Goal: Task Accomplishment & Management: Use online tool/utility

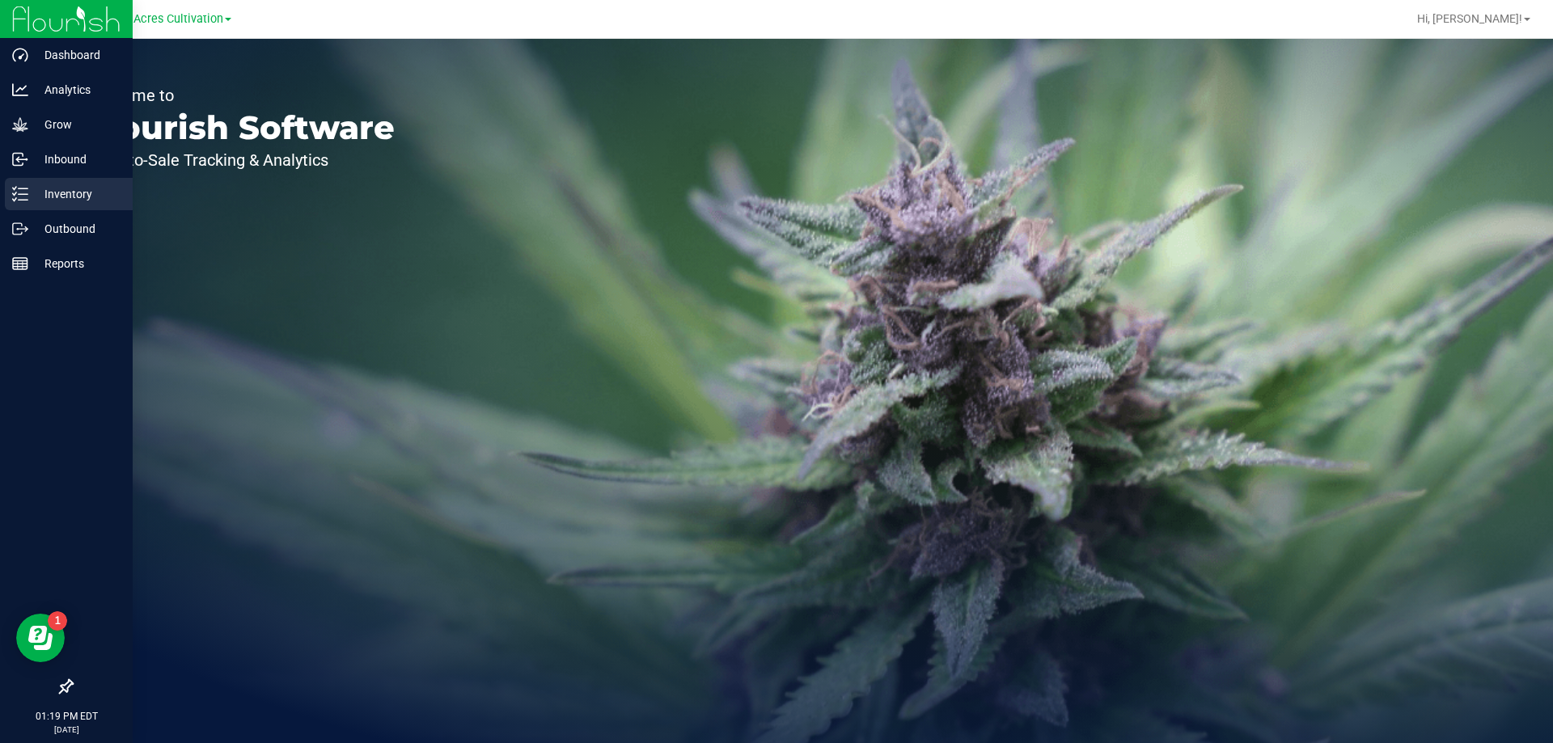
click at [66, 203] on p "Inventory" at bounding box center [76, 193] width 97 height 19
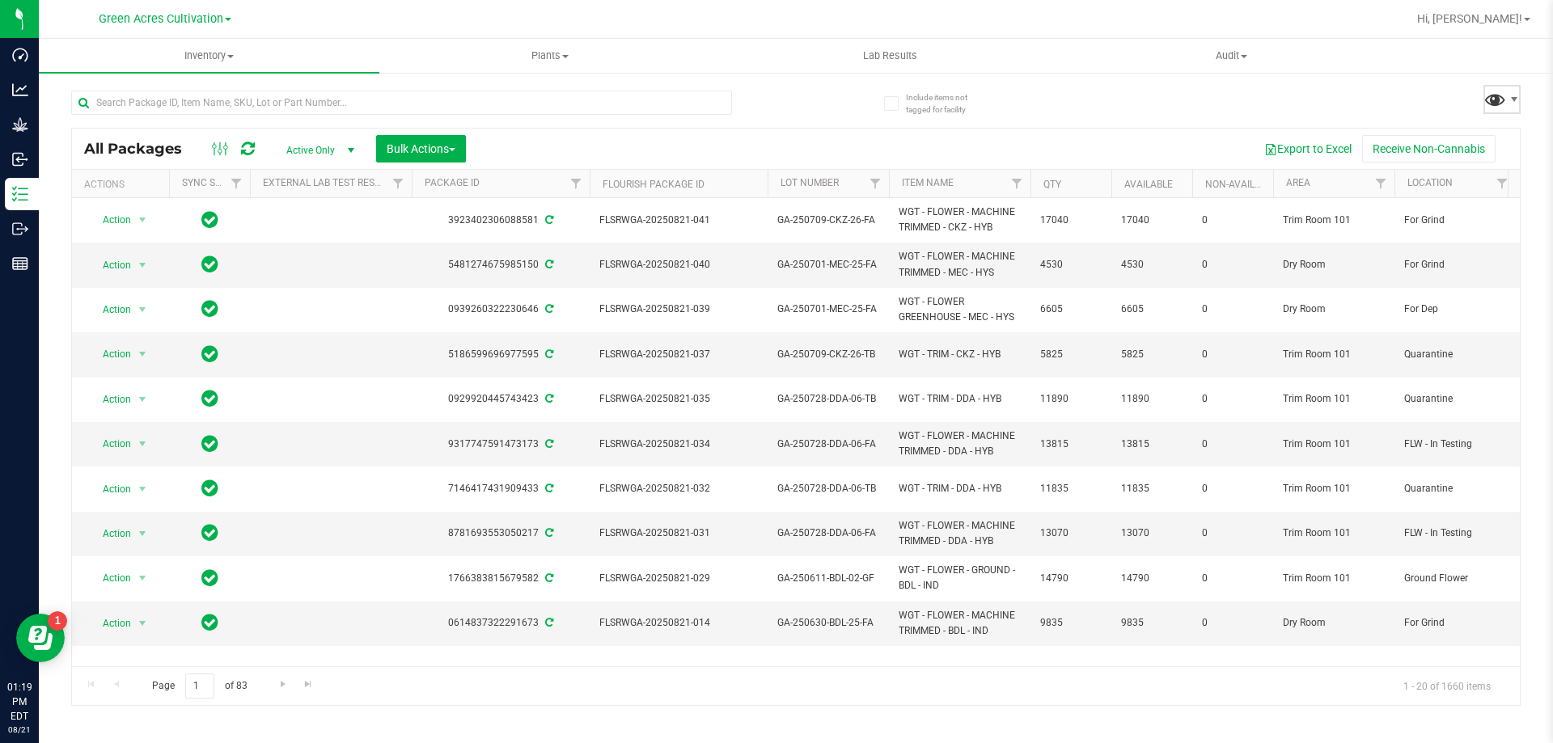
click at [1501, 92] on span at bounding box center [1495, 98] width 23 height 23
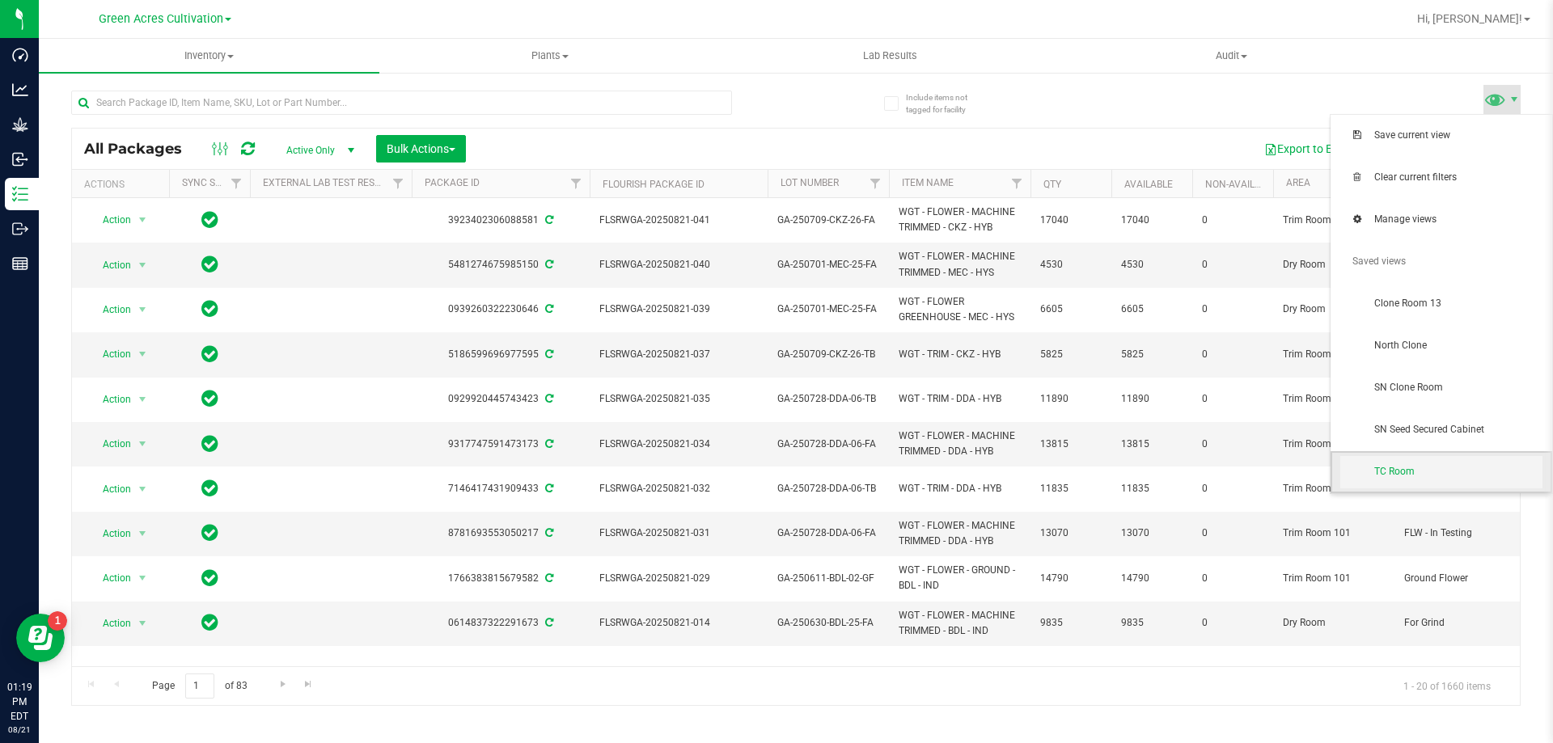
click at [1413, 467] on span "TC Room" at bounding box center [1458, 472] width 168 height 14
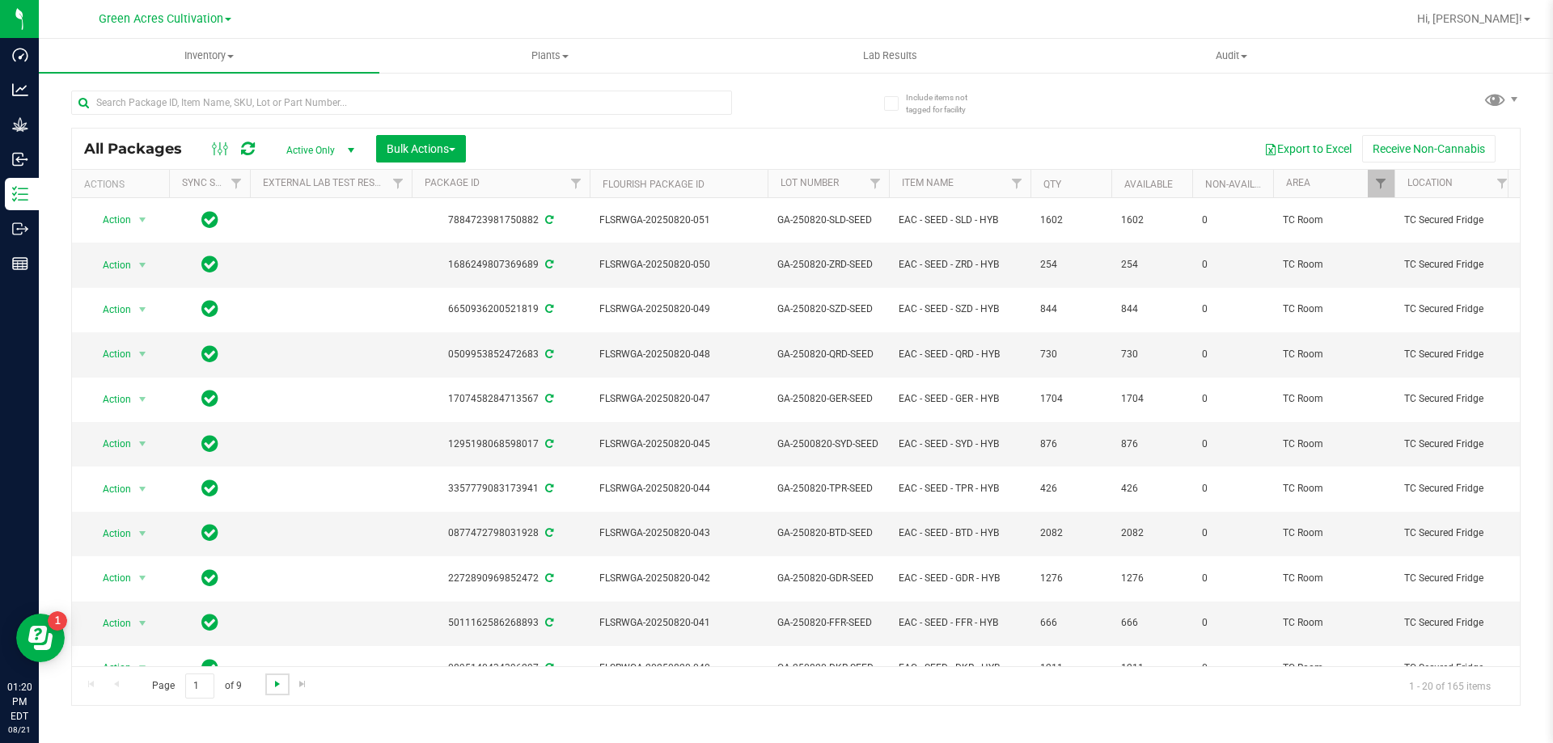
click at [280, 682] on span "Go to the next page" at bounding box center [277, 684] width 13 height 13
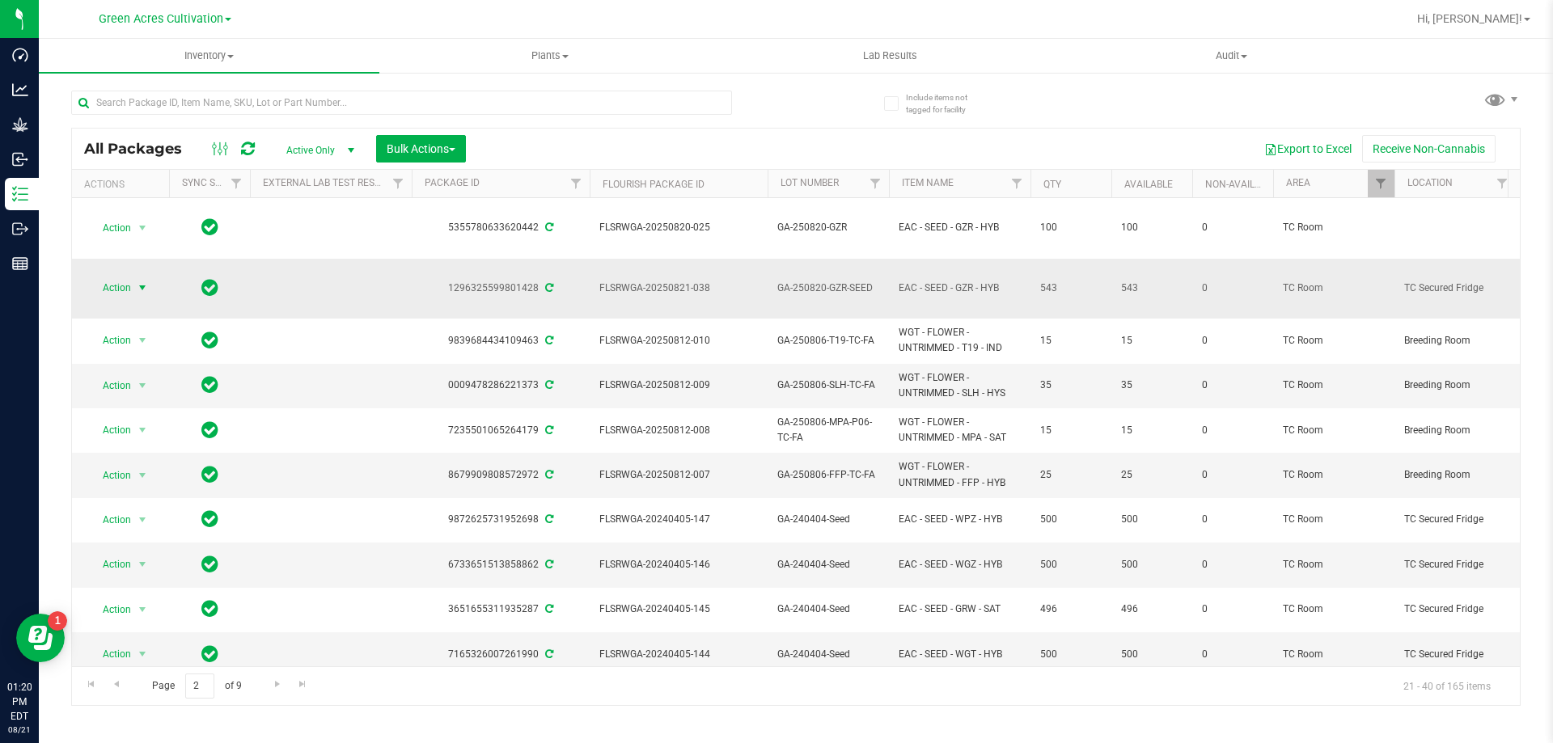
click at [112, 277] on span "Action" at bounding box center [110, 288] width 44 height 23
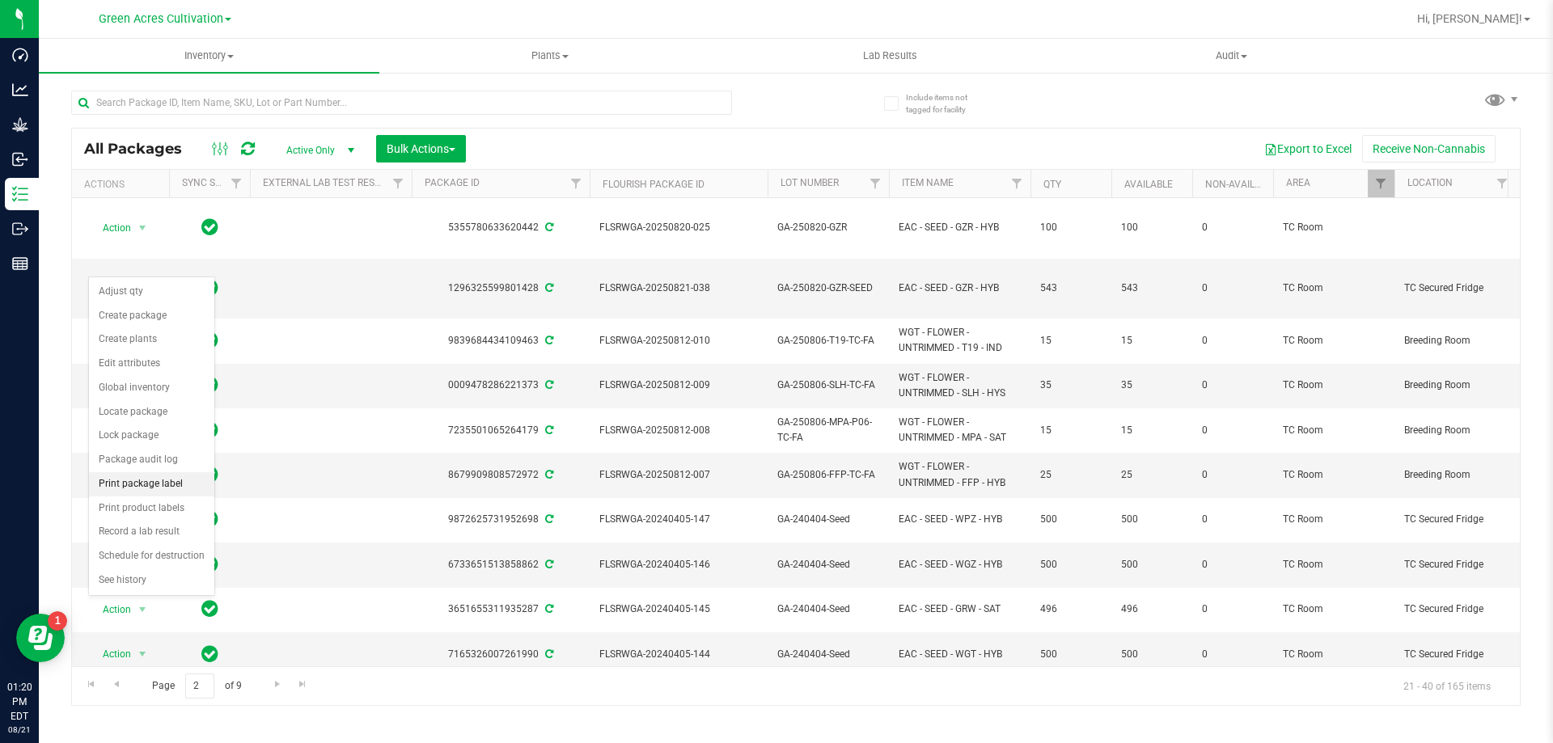
click at [202, 482] on li "Print package label" at bounding box center [151, 484] width 125 height 24
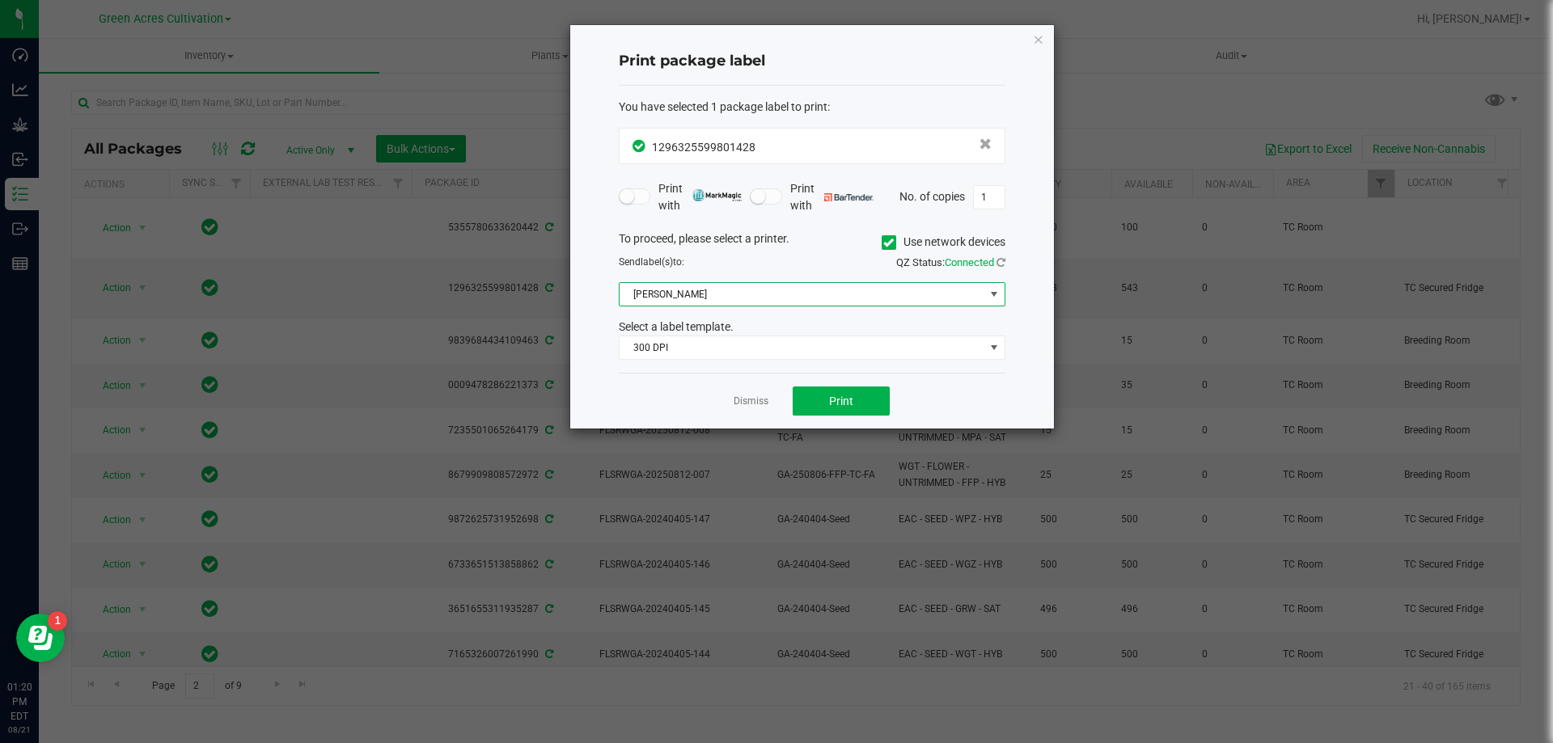
click at [701, 294] on span "[PERSON_NAME]" at bounding box center [802, 294] width 365 height 23
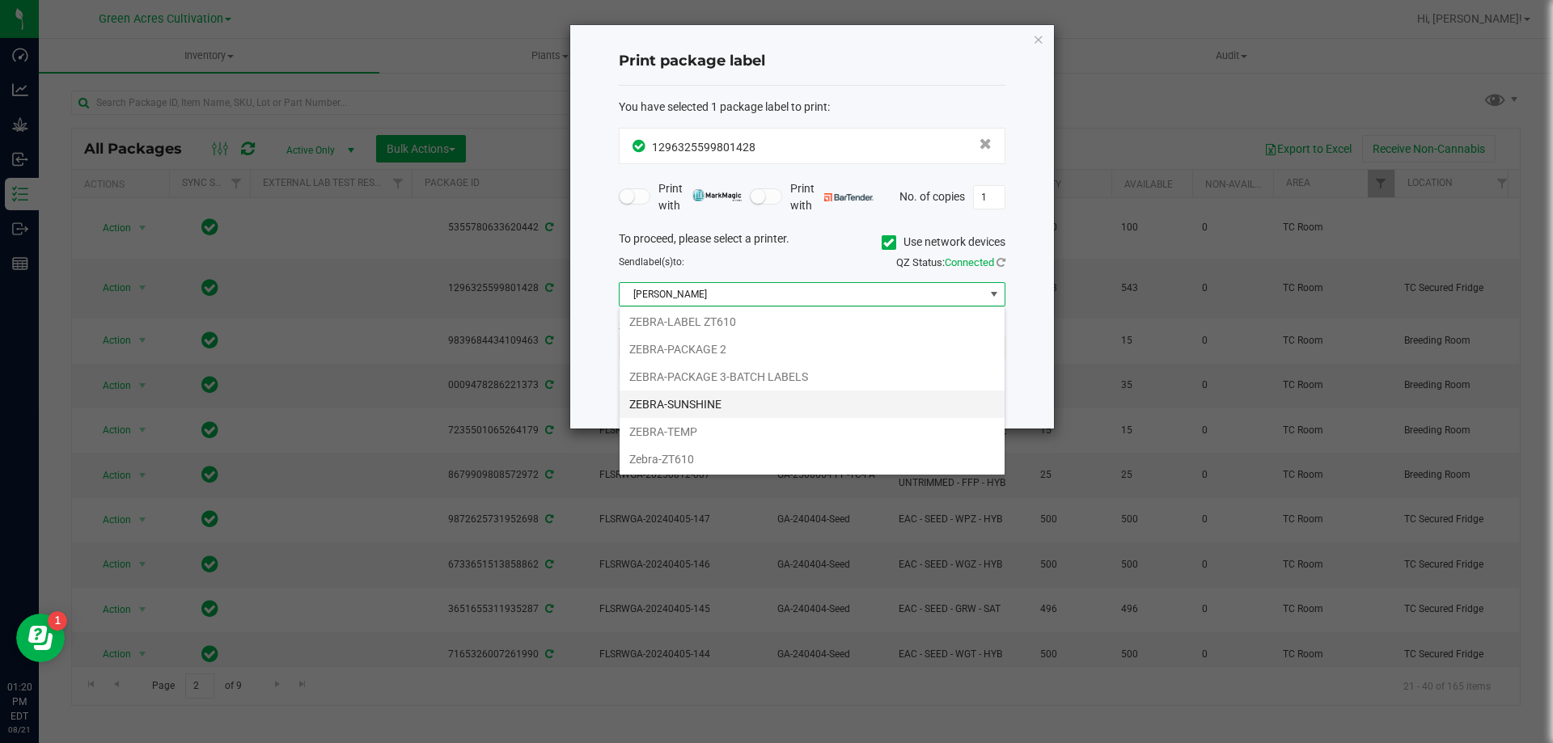
scroll to position [141, 0]
click at [888, 250] on label "Use network devices" at bounding box center [944, 242] width 124 height 17
click at [0, 0] on input "Use network devices" at bounding box center [0, 0] width 0 height 0
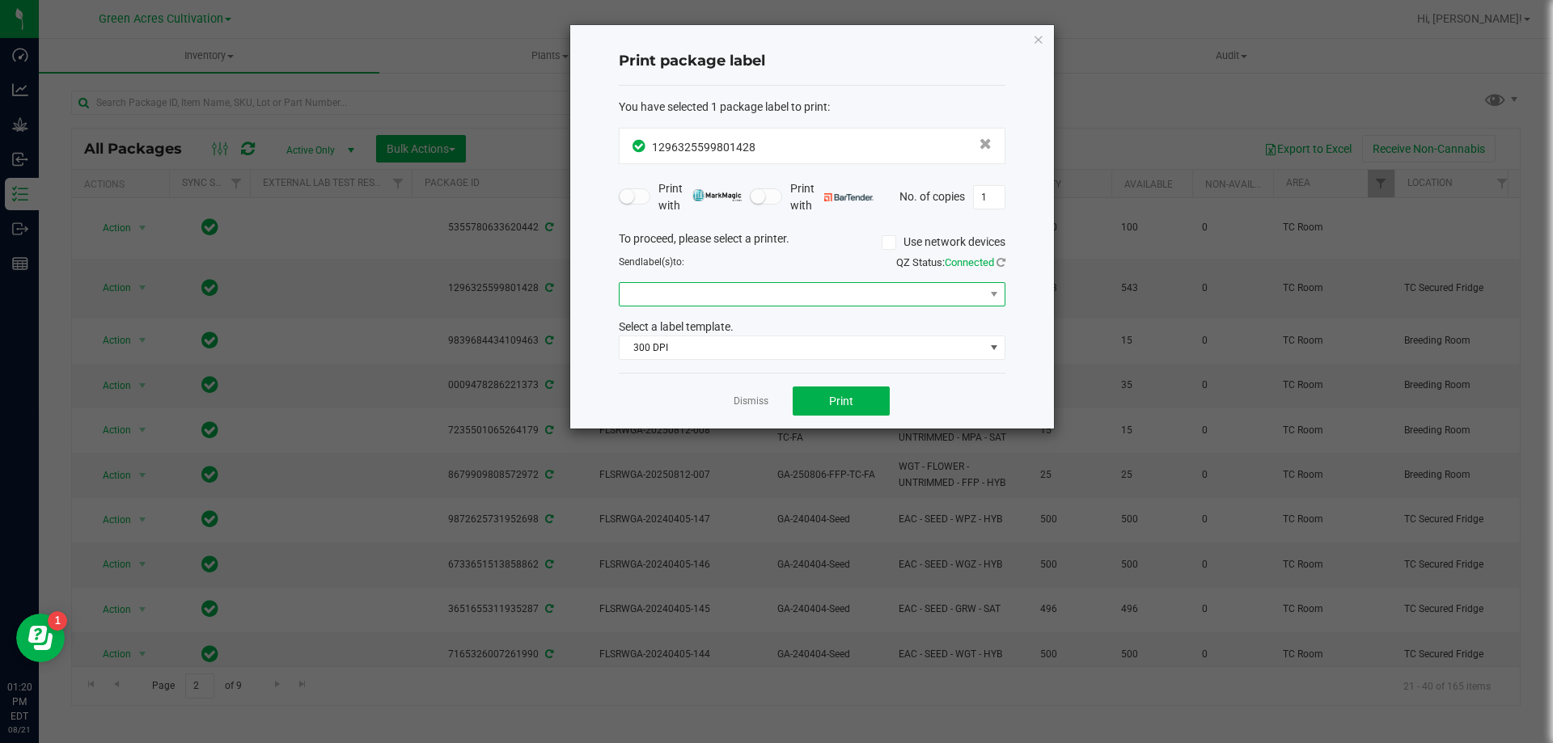
click at [660, 291] on span at bounding box center [802, 294] width 365 height 23
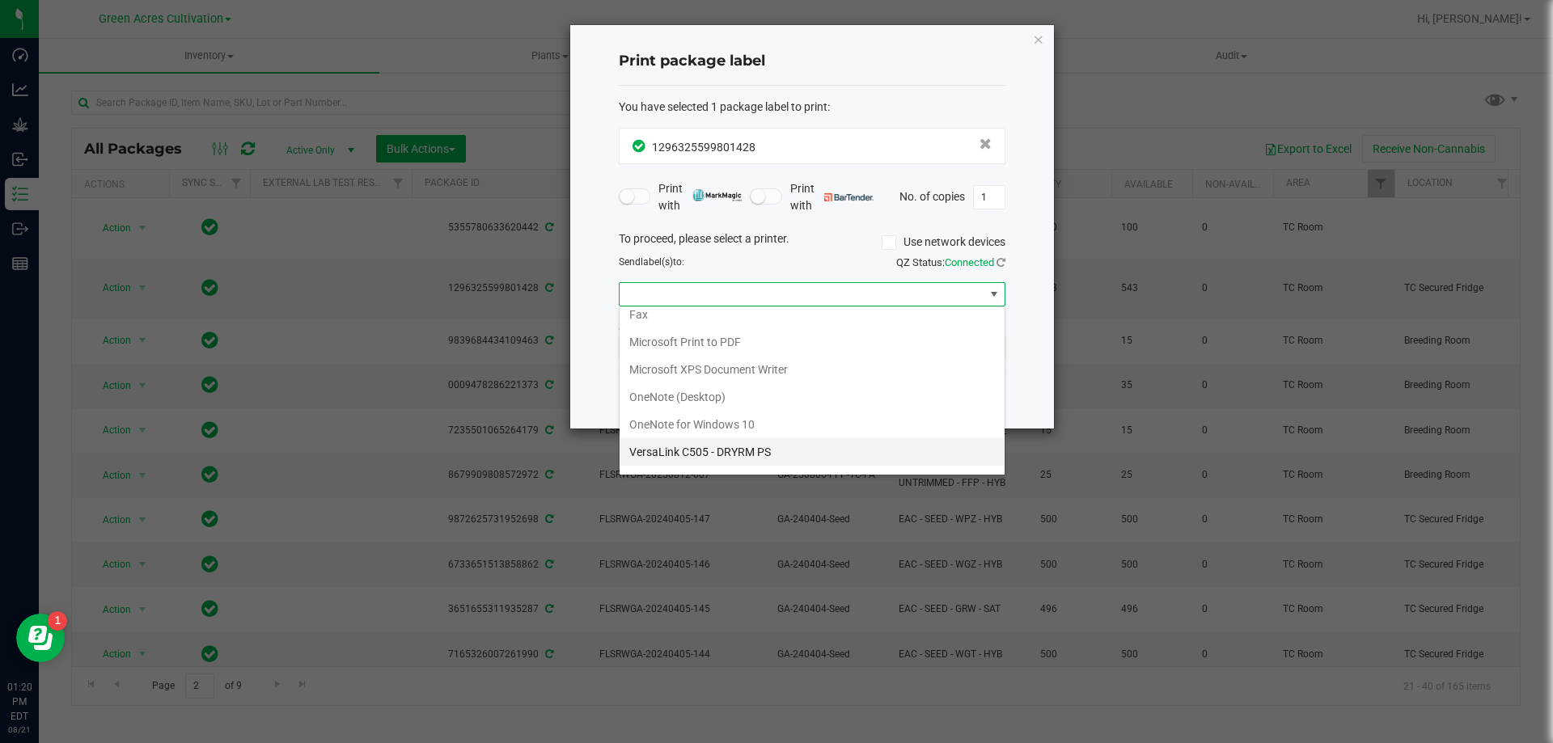
scroll to position [58, 0]
click at [783, 454] on ZPL "ZDesigner ZD420-203dpi ZPL" at bounding box center [812, 459] width 385 height 28
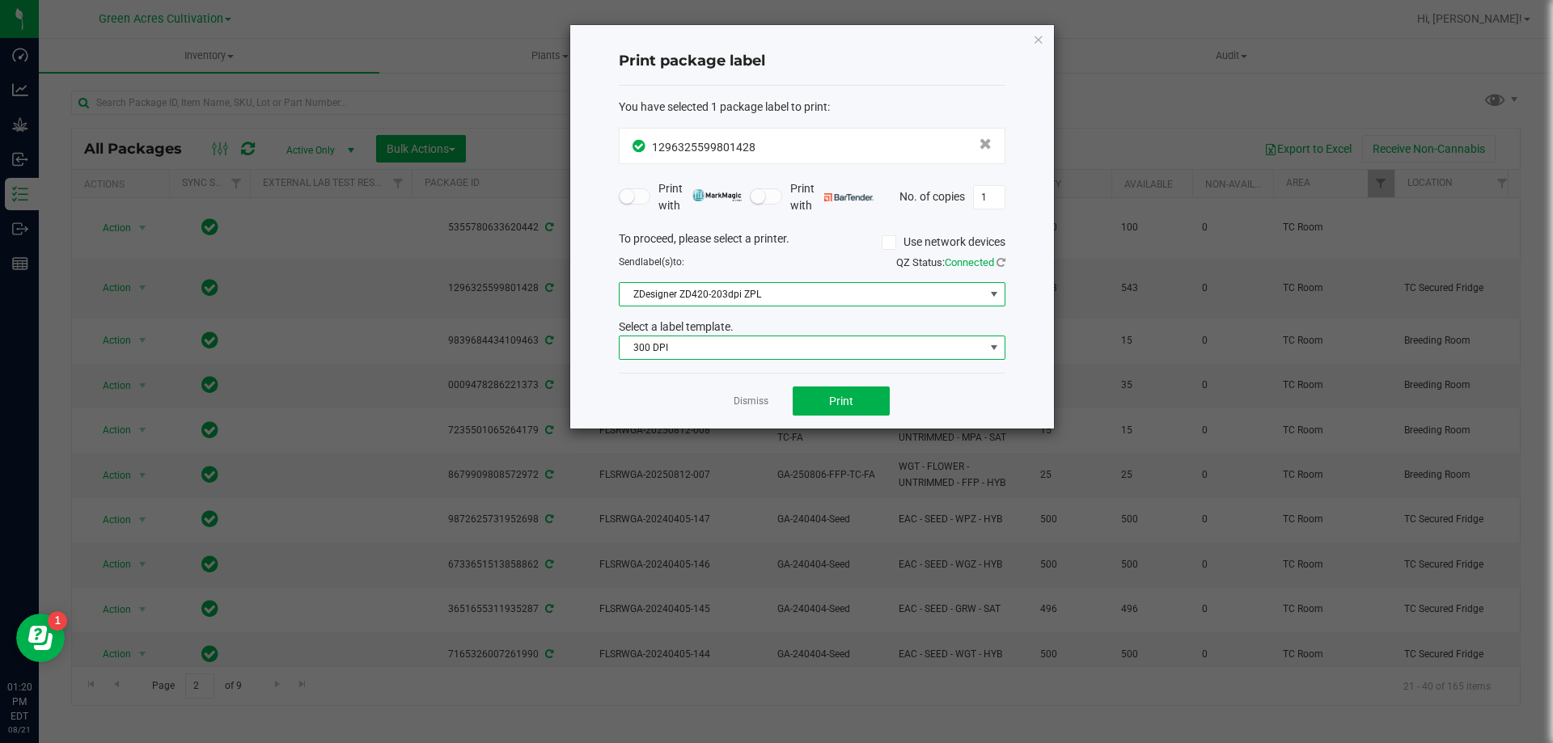
click at [740, 349] on span "300 DPI" at bounding box center [802, 348] width 365 height 23
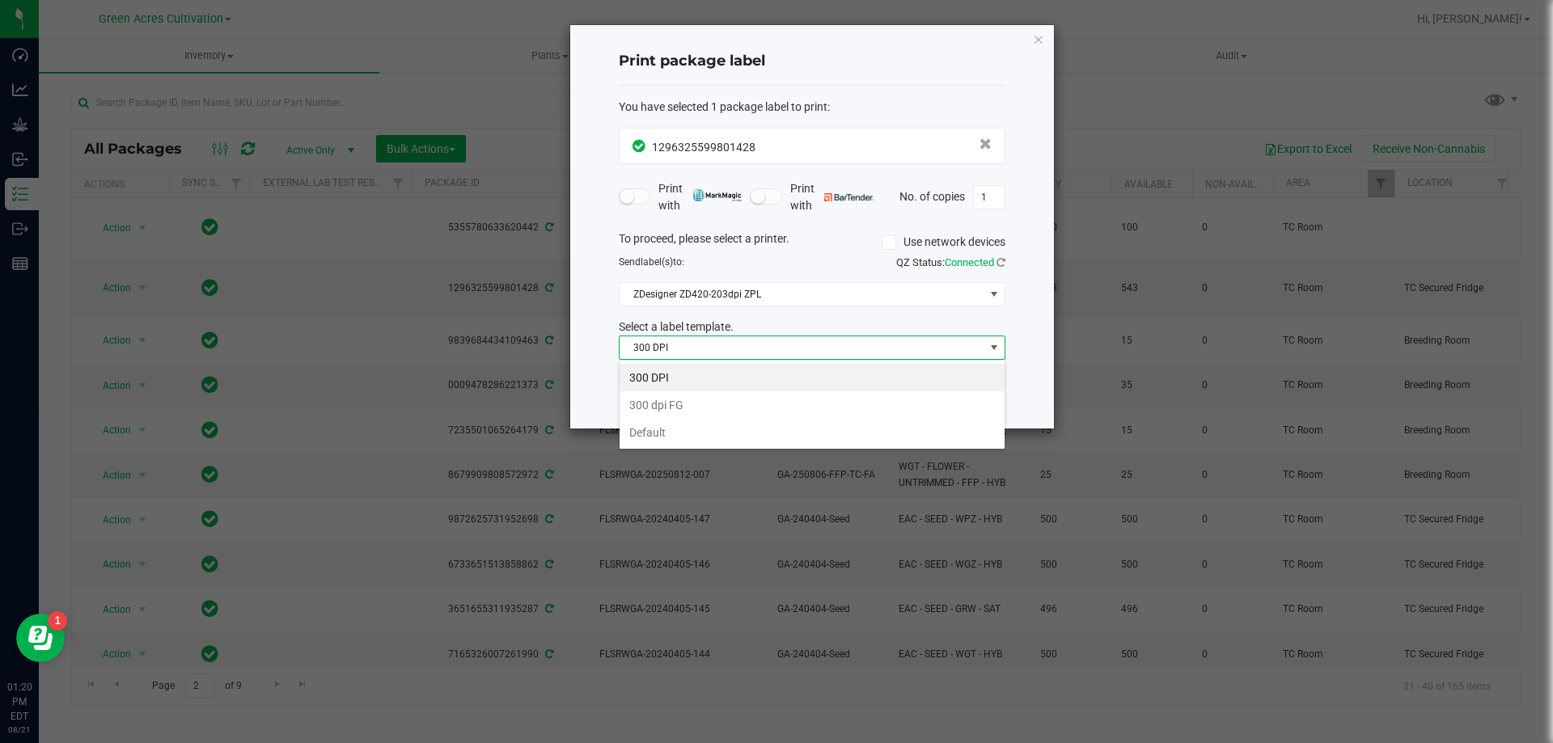
scroll to position [24, 387]
click at [674, 437] on li "Default" at bounding box center [812, 433] width 385 height 28
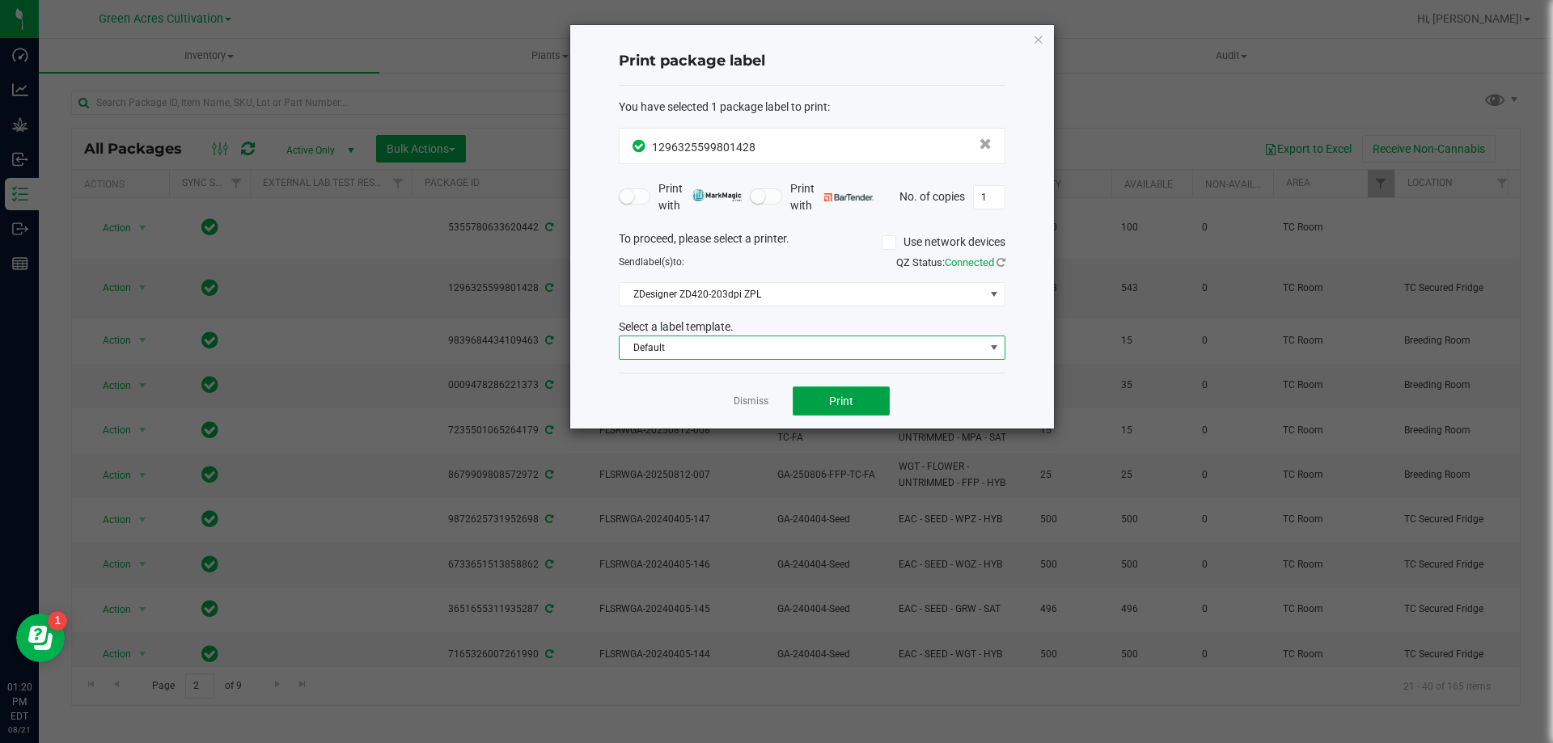
click at [836, 390] on button "Print" at bounding box center [841, 401] width 97 height 29
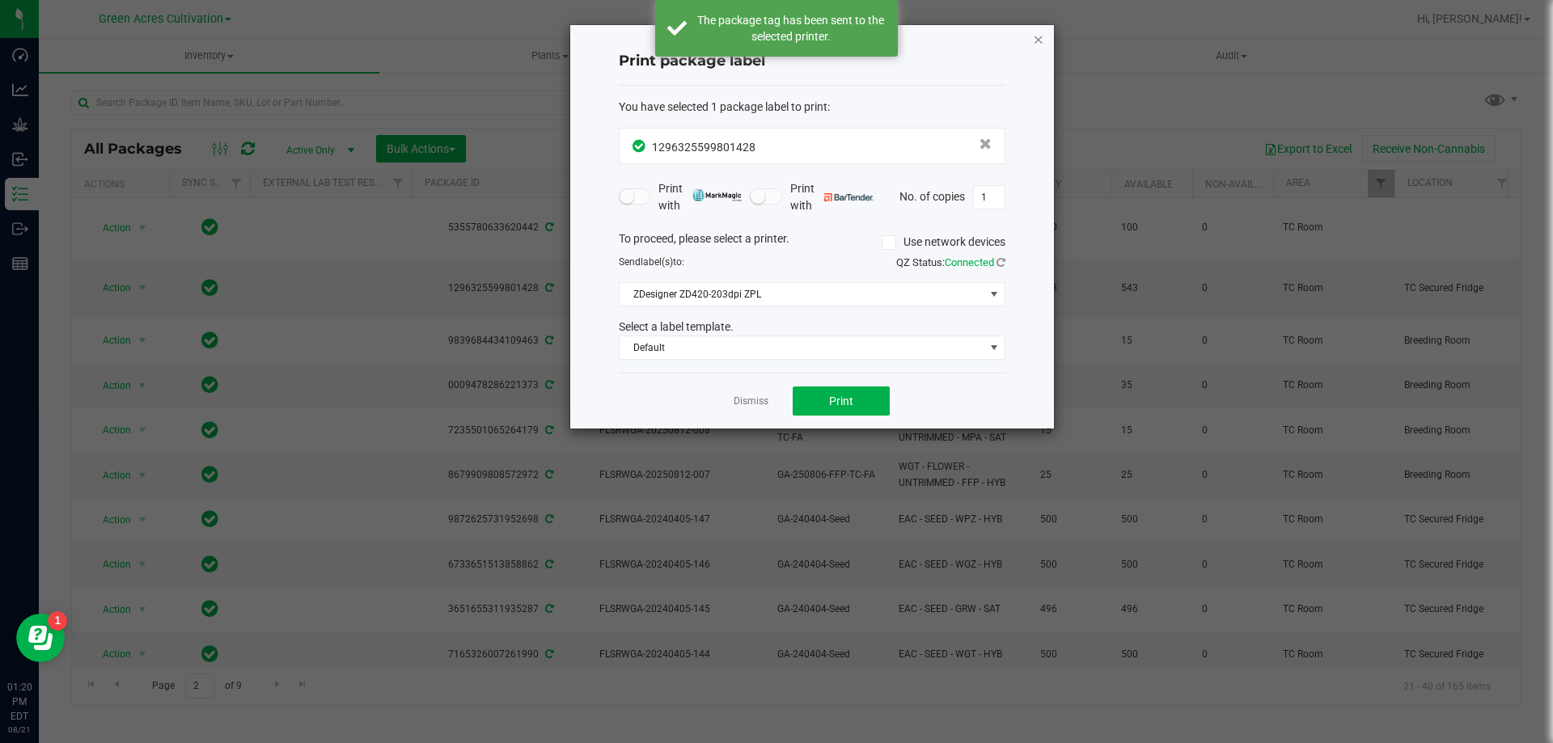
click at [1036, 47] on icon "button" at bounding box center [1038, 38] width 11 height 19
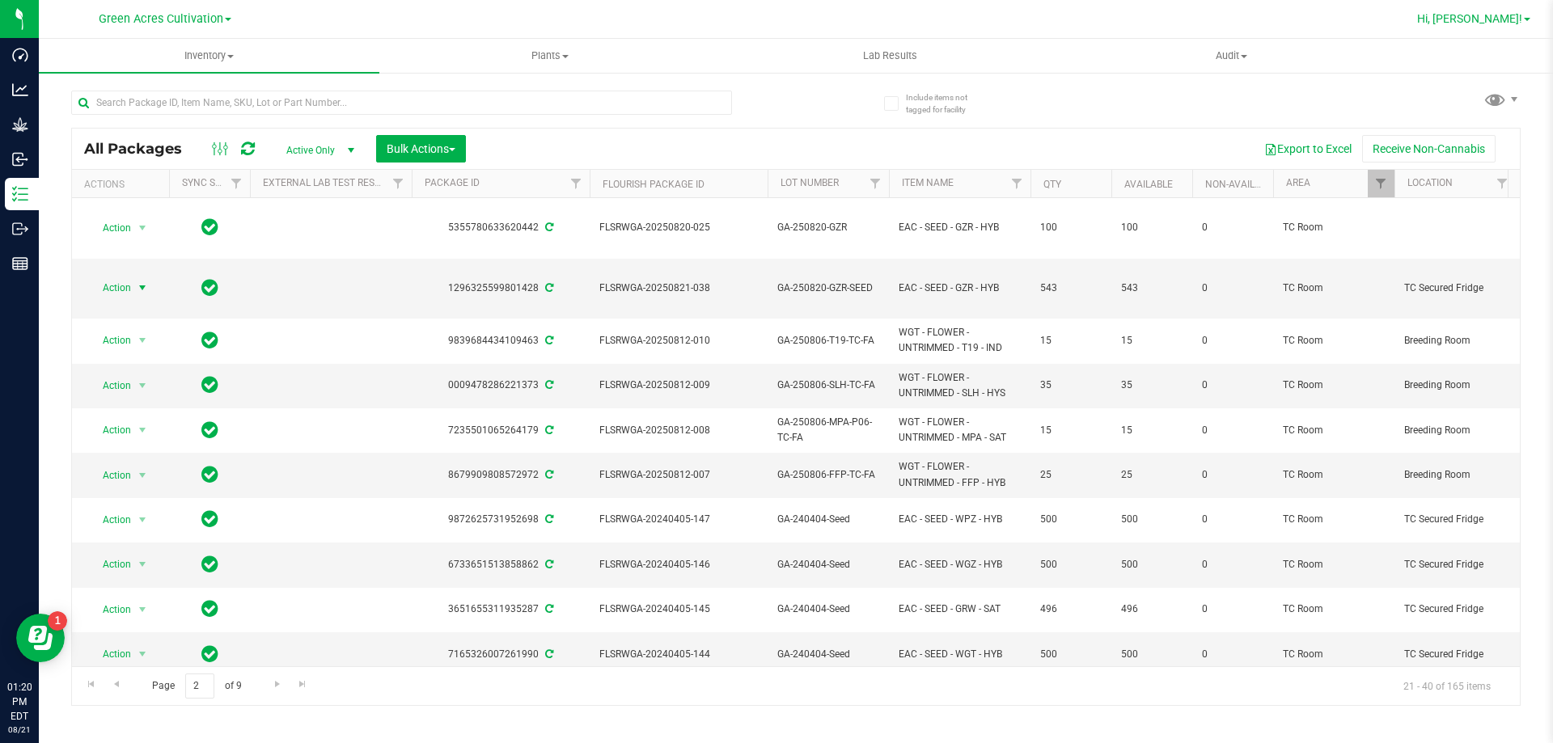
click at [1505, 20] on span "Hi, [PERSON_NAME]!" at bounding box center [1469, 18] width 105 height 13
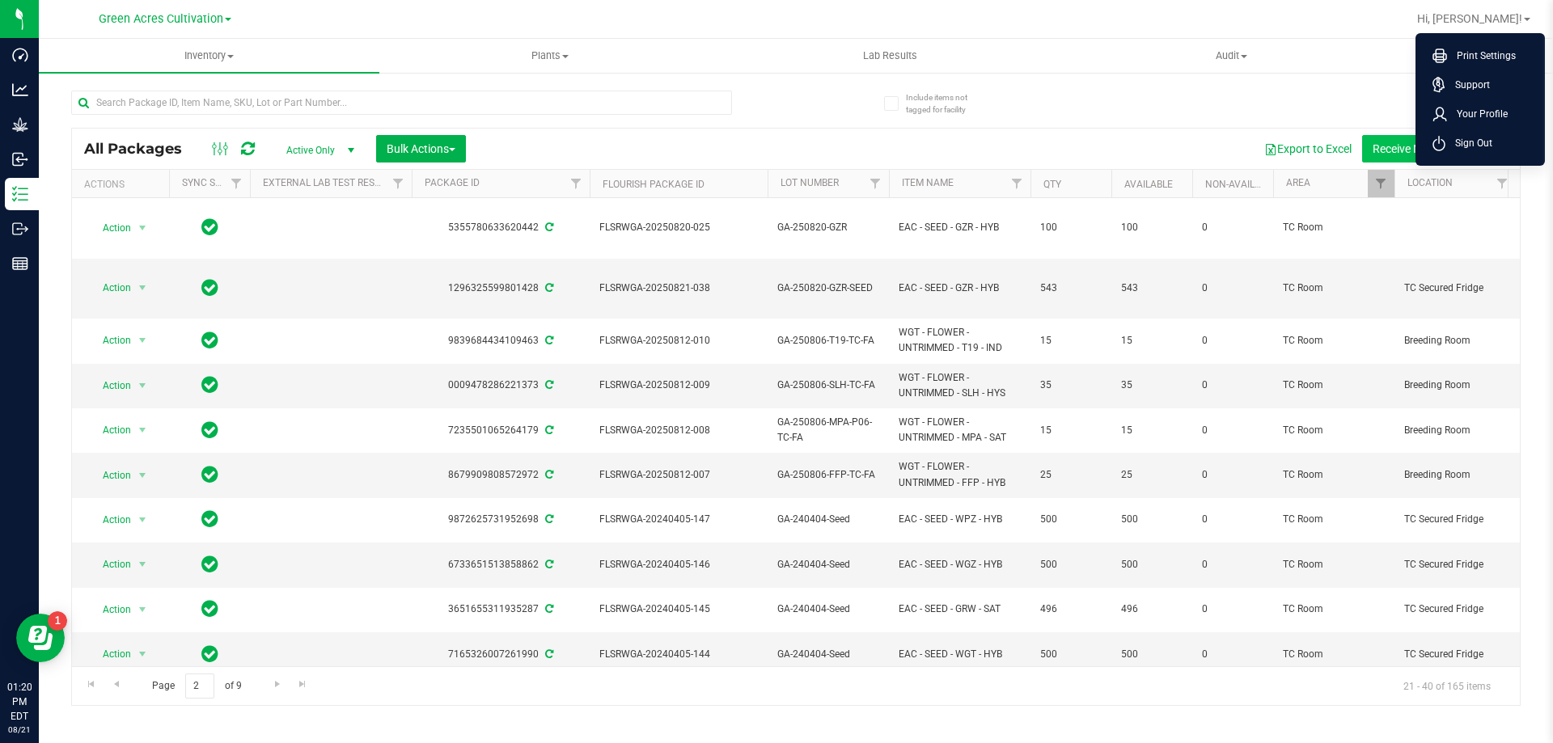
click at [1465, 141] on span "Sign Out" at bounding box center [1469, 143] width 47 height 16
